Goal: Navigation & Orientation: Find specific page/section

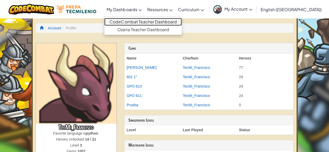
click at [160, 22] on link "CodeCombat Teacher Dashboard" at bounding box center [142, 22] width 77 height 8
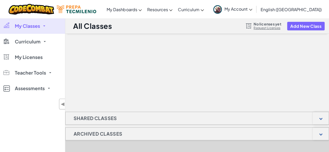
click at [45, 29] on link "My Classes" at bounding box center [32, 26] width 65 height 16
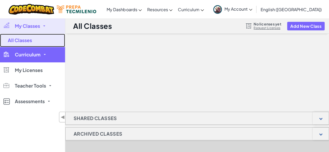
click at [39, 41] on link "All Classes" at bounding box center [32, 40] width 65 height 13
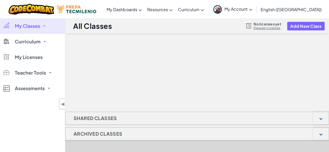
click at [39, 41] on span "Curriculum" at bounding box center [28, 41] width 26 height 5
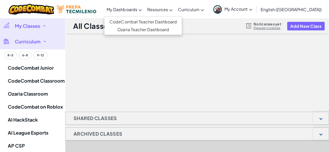
click at [137, 9] on span "My Dashboards" at bounding box center [122, 9] width 30 height 5
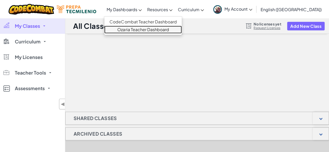
click at [161, 30] on link "Ozaria Teacher Dashboard" at bounding box center [142, 30] width 77 height 8
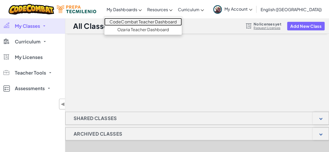
click at [144, 23] on link "CodeCombat Teacher Dashboard" at bounding box center [142, 22] width 77 height 8
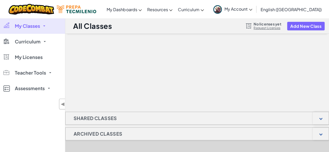
click at [36, 30] on link "My Classes" at bounding box center [32, 26] width 65 height 16
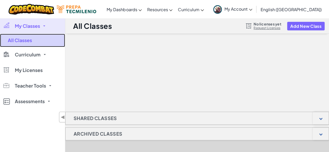
click at [28, 39] on link "All Classes" at bounding box center [32, 40] width 65 height 13
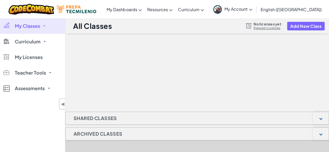
click at [38, 28] on span "My Classes" at bounding box center [27, 26] width 25 height 5
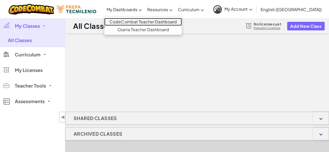
click at [145, 23] on link "CodeCombat Teacher Dashboard" at bounding box center [142, 22] width 77 height 8
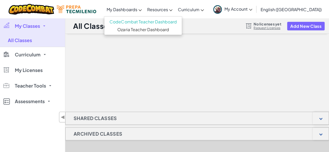
click at [137, 9] on span "My Dashboards" at bounding box center [122, 9] width 30 height 5
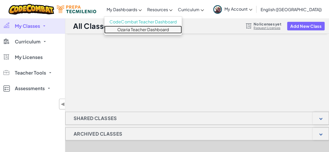
click at [143, 27] on link "Ozaria Teacher Dashboard" at bounding box center [142, 30] width 77 height 8
